Goal: Navigation & Orientation: Understand site structure

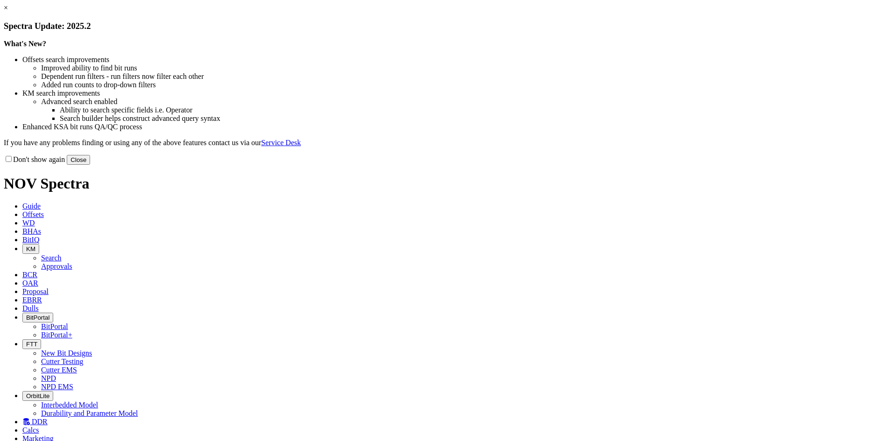
click at [90, 165] on button "Close" at bounding box center [78, 160] width 23 height 10
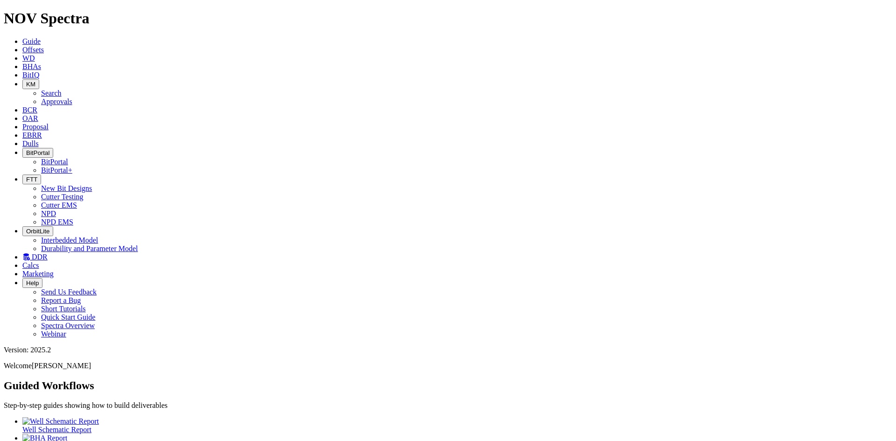
click at [30, 253] on icon at bounding box center [25, 257] width 7 height 8
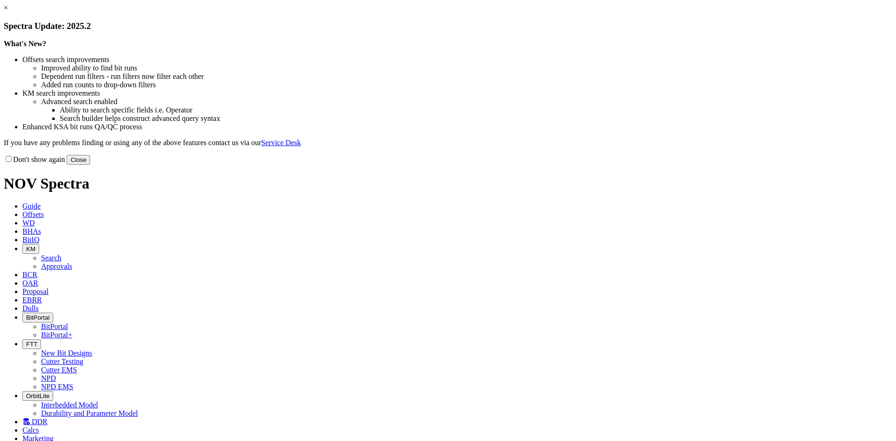
click at [90, 165] on button "Close" at bounding box center [78, 160] width 23 height 10
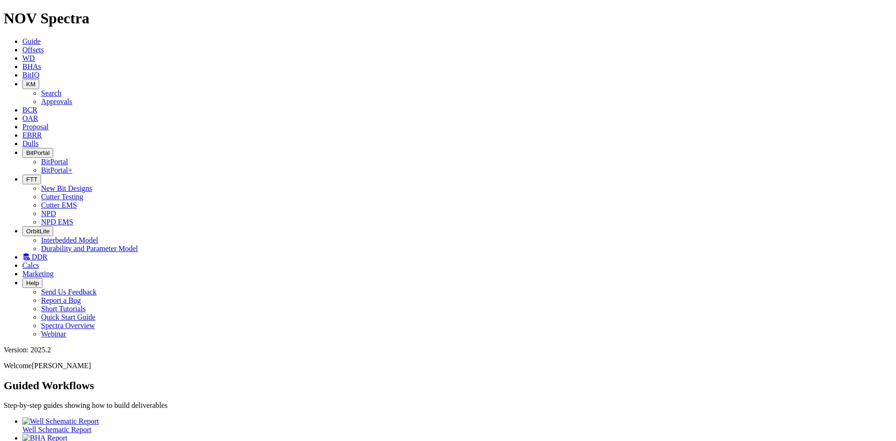
click at [30, 253] on icon at bounding box center [25, 257] width 7 height 8
